Goal: Task Accomplishment & Management: Manage account settings

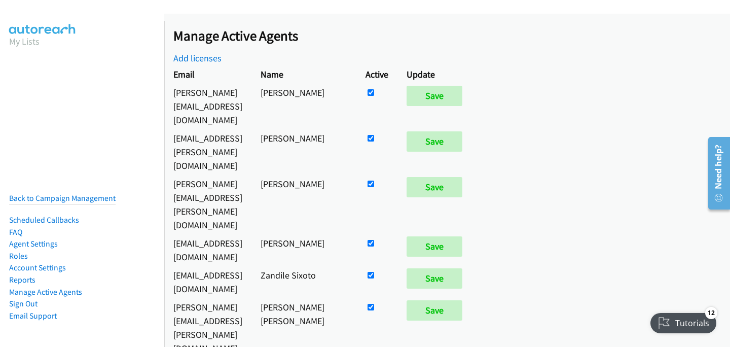
scroll to position [893, 0]
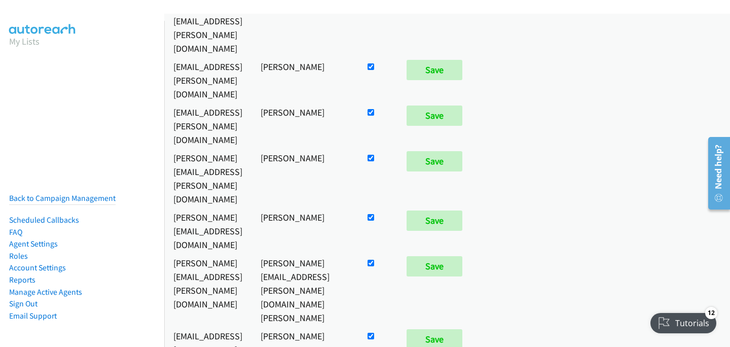
checkbox input "false"
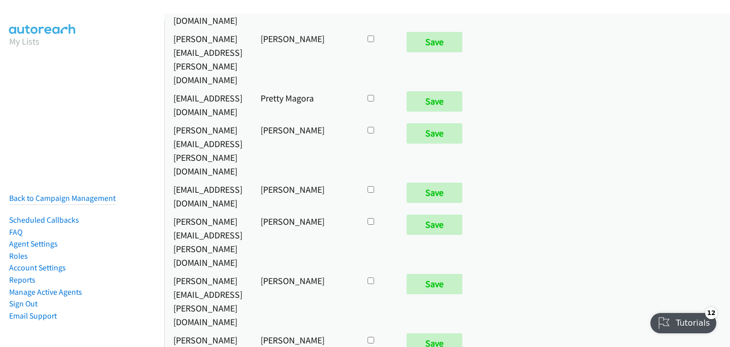
scroll to position [1268, 0]
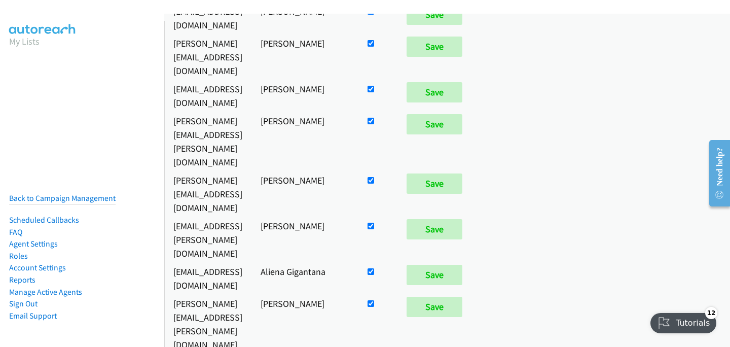
checkbox input "true"
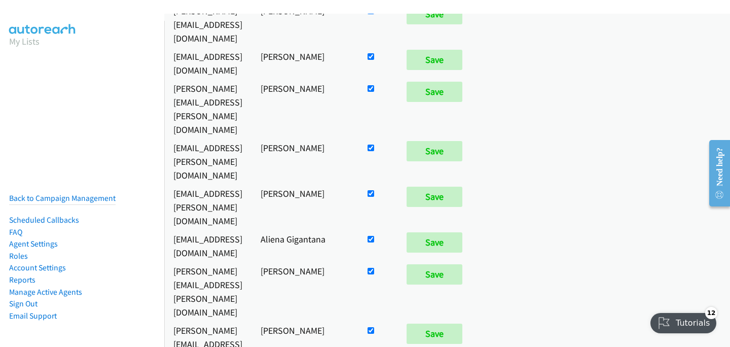
scroll to position [5269, 0]
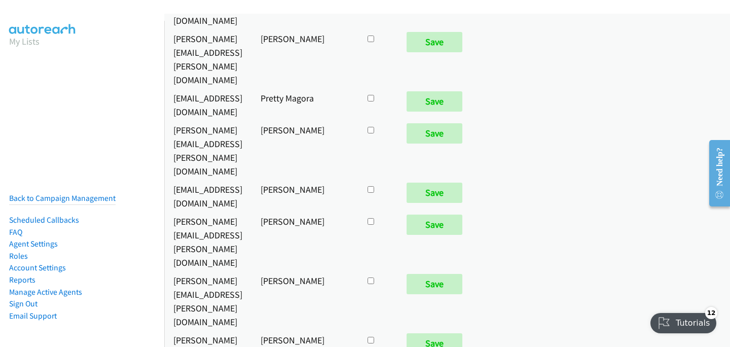
checkbox input "true"
